Goal: Transaction & Acquisition: Purchase product/service

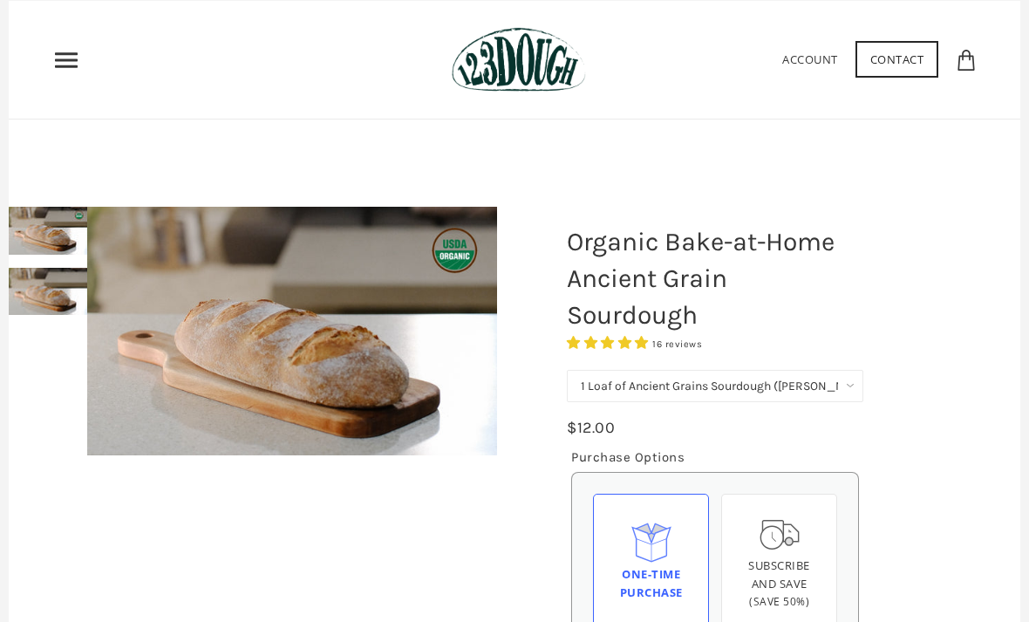
scroll to position [48, 0]
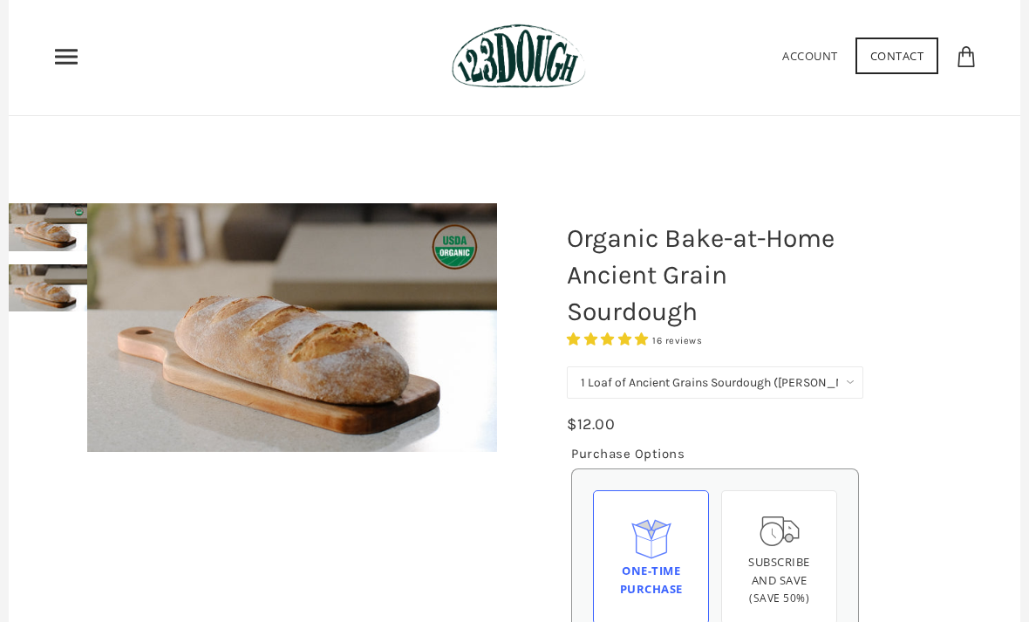
click at [37, 290] on img at bounding box center [48, 288] width 79 height 48
click at [823, 382] on select "1 Loaf of Ancient Grains Sourdough ([PERSON_NAME] Choice) Get 6 Loaves Every Mo…" at bounding box center [715, 382] width 297 height 32
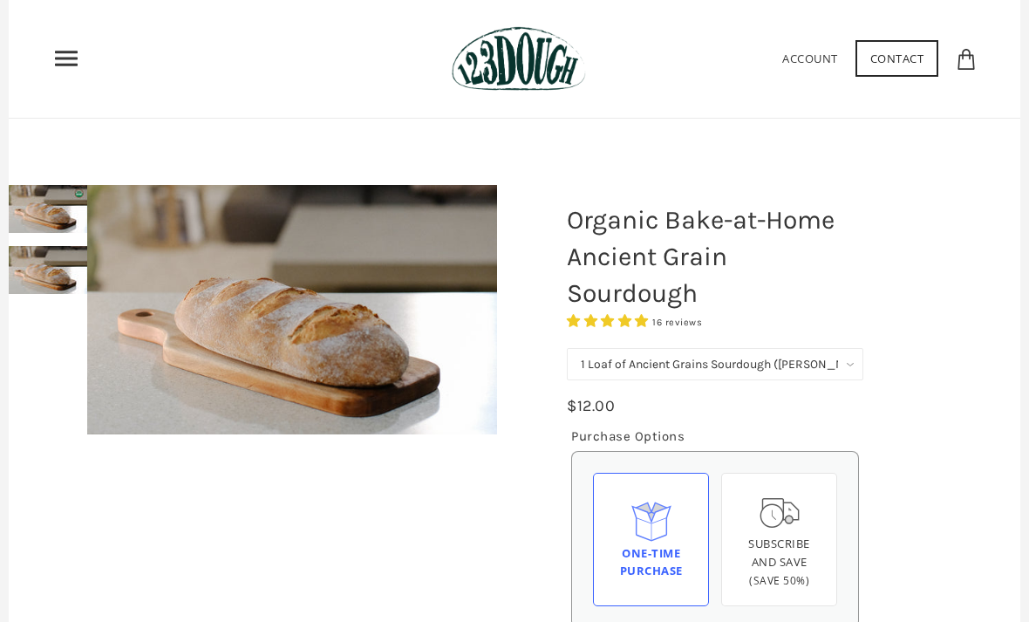
scroll to position [65, 0]
click at [66, 63] on icon "Primary" at bounding box center [66, 58] width 28 height 28
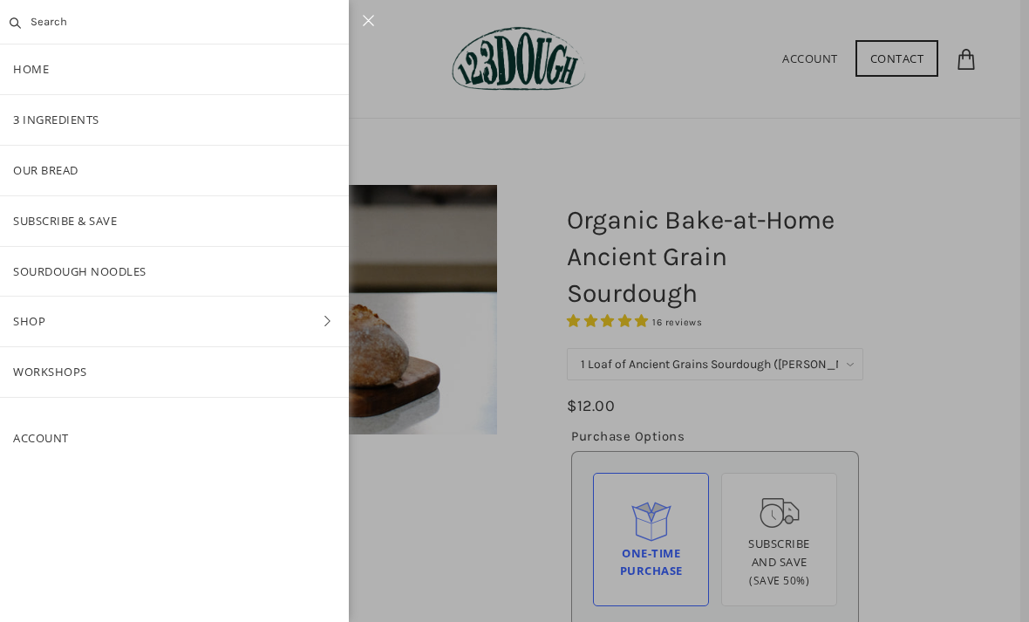
click at [37, 113] on link "3 Ingredients" at bounding box center [174, 120] width 349 height 50
click at [39, 119] on link "3 Ingredients" at bounding box center [174, 120] width 349 height 50
click at [30, 170] on link "Our Bread" at bounding box center [174, 171] width 349 height 50
click at [29, 175] on link "Our Bread" at bounding box center [174, 171] width 349 height 50
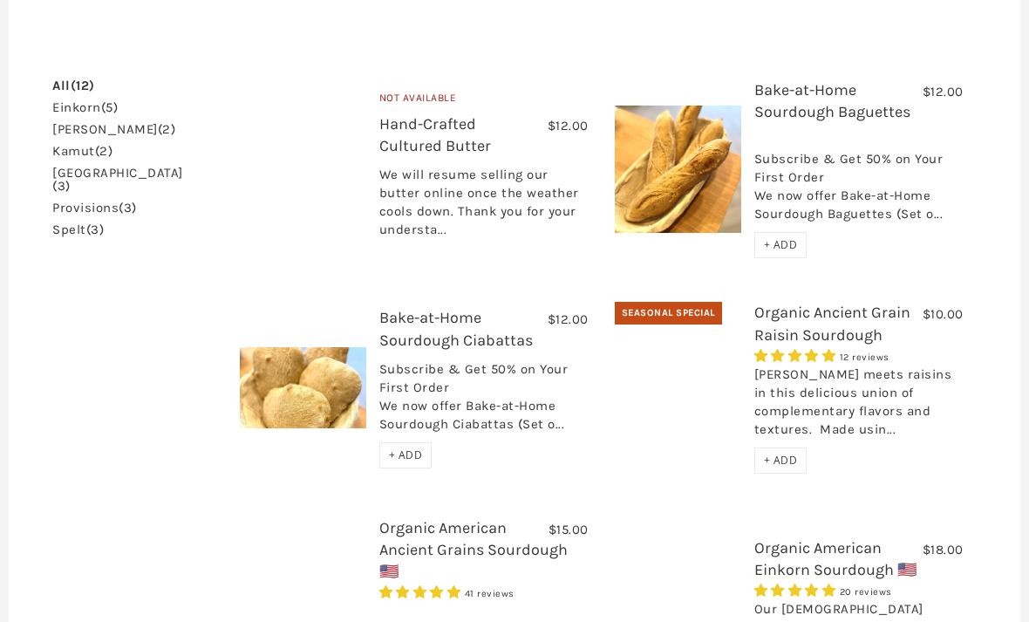
scroll to position [489, 0]
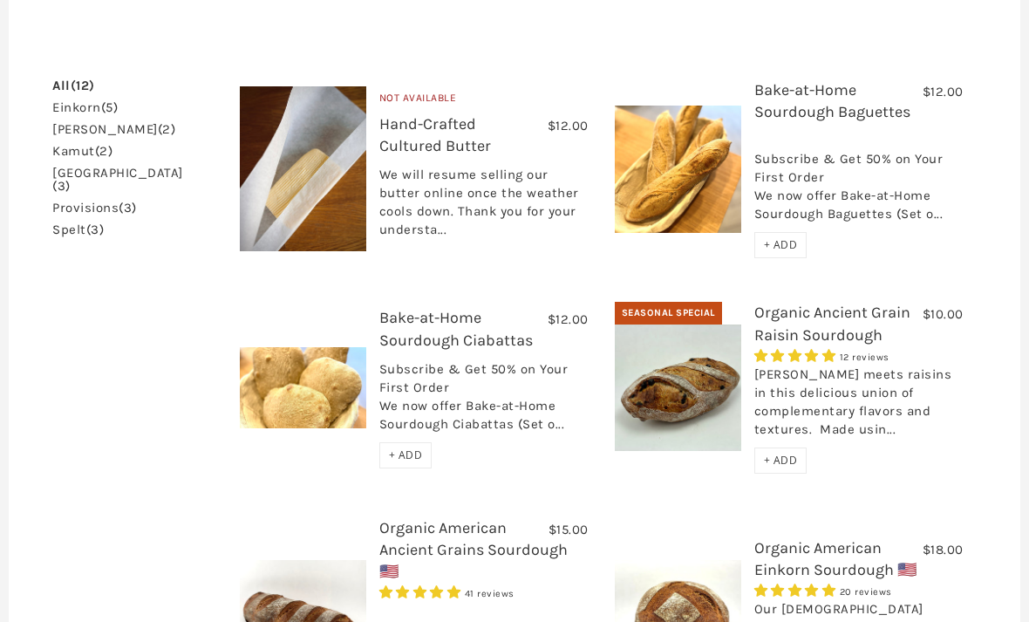
click at [797, 303] on link "Organic Ancient Grain Raisin Sourdough" at bounding box center [833, 323] width 156 height 41
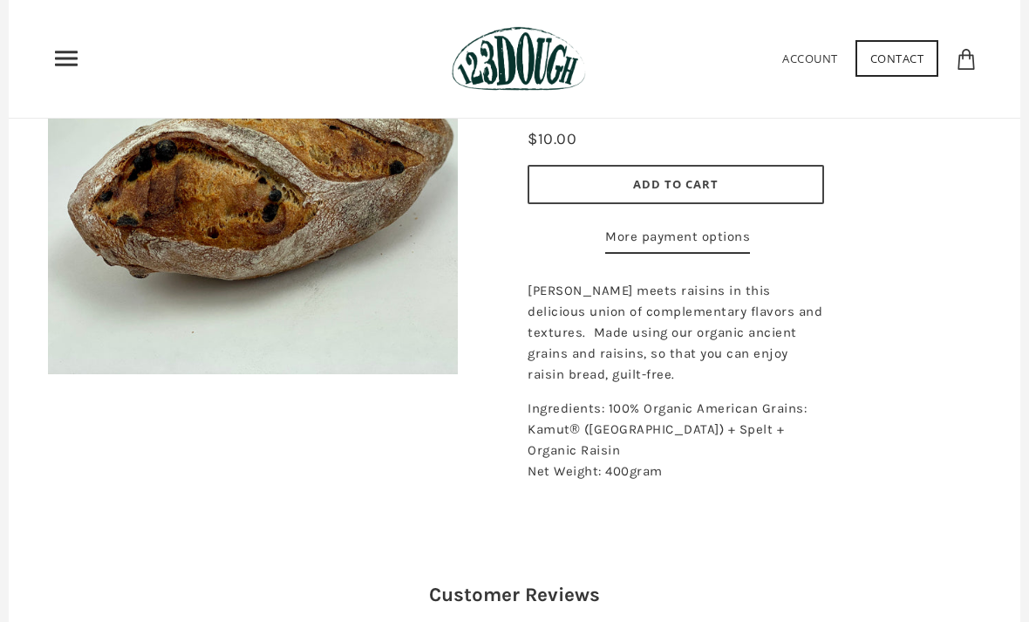
scroll to position [288, 0]
click at [61, 66] on use "Primary" at bounding box center [66, 58] width 23 height 15
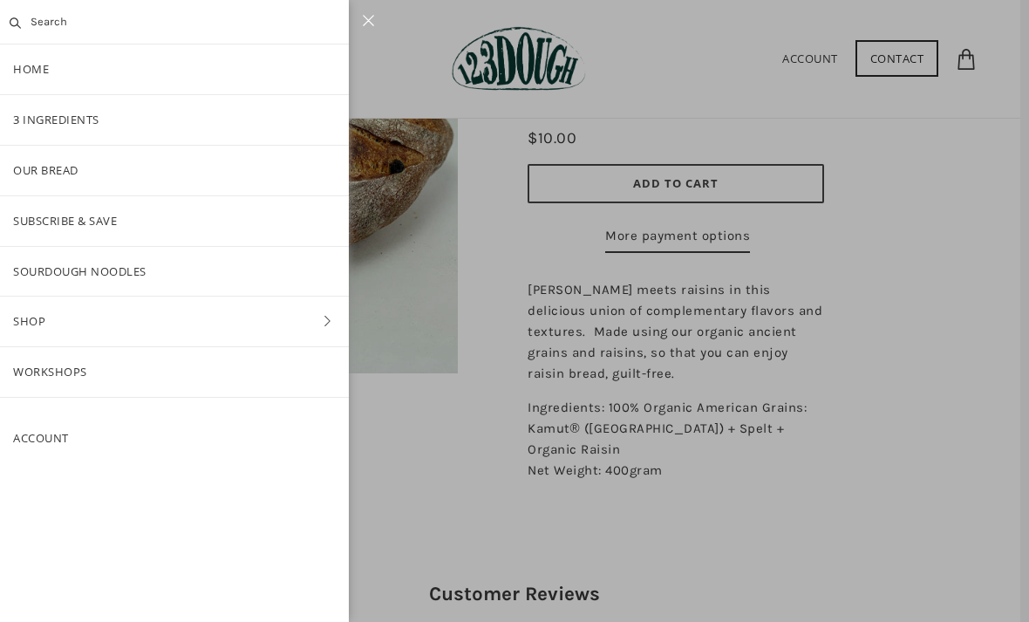
click at [65, 280] on link "SOURDOUGH NOODLES" at bounding box center [174, 272] width 349 height 50
